Goal: Task Accomplishment & Management: Use online tool/utility

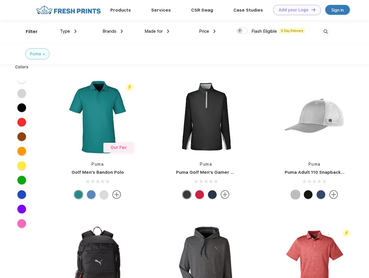
click at [295, 10] on link "Add your Logo Design Tool" at bounding box center [297, 10] width 48 height 10
click at [0, 0] on div "Design Tool" at bounding box center [0, 0] width 0 height 0
click at [311, 10] on link "Add your Logo Design Tool" at bounding box center [297, 10] width 48 height 10
click at [28, 32] on div "Filter" at bounding box center [32, 31] width 12 height 7
click at [68, 31] on span "Type" at bounding box center [65, 31] width 10 height 5
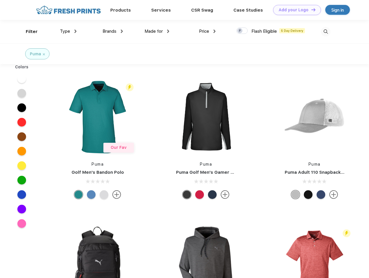
click at [113, 31] on span "Brands" at bounding box center [110, 31] width 14 height 5
click at [157, 31] on span "Made for" at bounding box center [154, 31] width 18 height 5
click at [207, 31] on span "Price" at bounding box center [204, 31] width 10 height 5
click at [242, 31] on div at bounding box center [241, 31] width 11 height 6
click at [240, 31] on input "checkbox" at bounding box center [238, 29] width 4 height 4
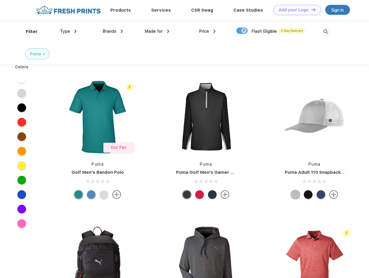
click at [325, 32] on img at bounding box center [326, 32] width 10 height 10
